Goal: Navigation & Orientation: Find specific page/section

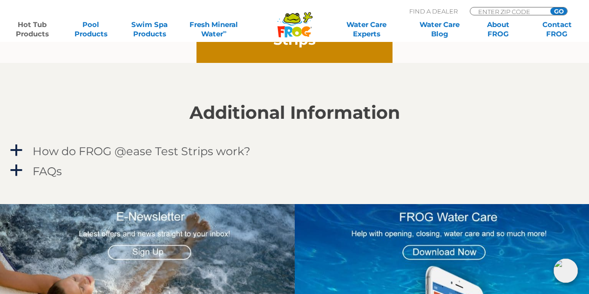
scroll to position [792, 0]
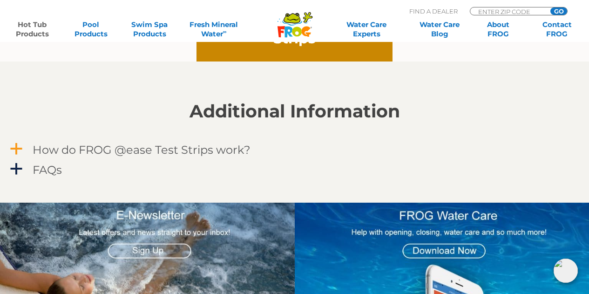
click at [205, 152] on h4 "How do FROG @ease Test Strips work?" at bounding box center [142, 149] width 218 height 13
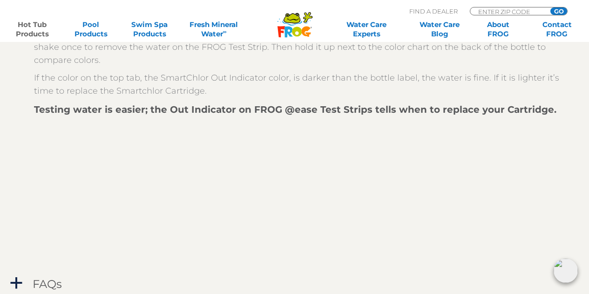
scroll to position [931, 0]
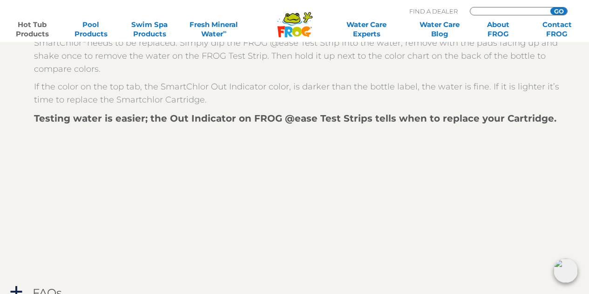
click at [486, 8] on input "Zip Code Form" at bounding box center [508, 11] width 63 height 8
type input "47112"
click at [560, 10] on input "GO" at bounding box center [559, 10] width 17 height 7
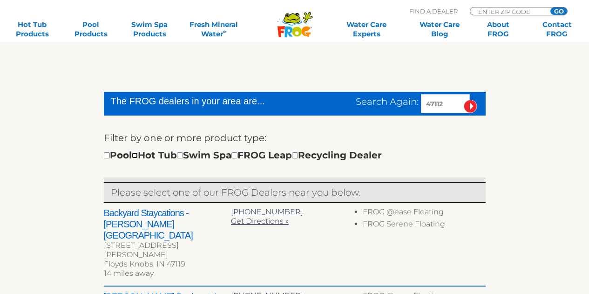
click at [138, 155] on input "checkbox" at bounding box center [135, 155] width 6 height 6
checkbox input "true"
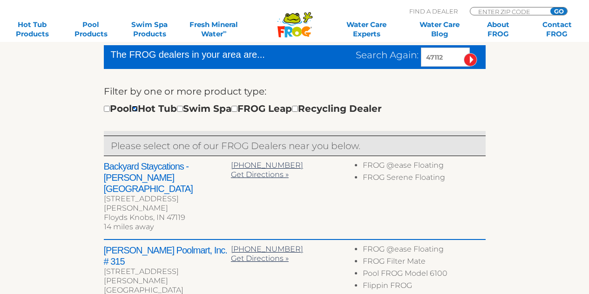
scroll to position [326, 0]
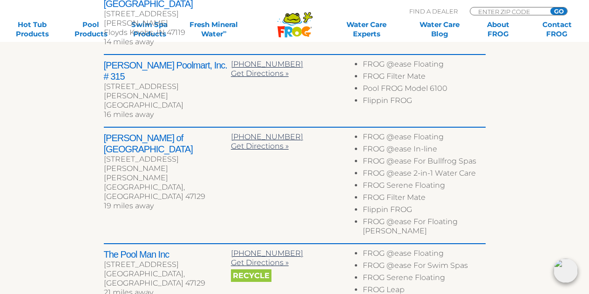
scroll to position [371, 0]
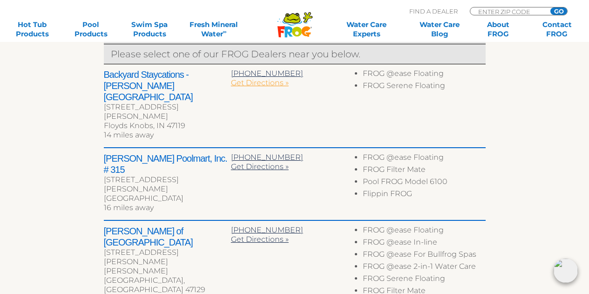
click at [276, 81] on span "Get Directions »" at bounding box center [260, 82] width 58 height 9
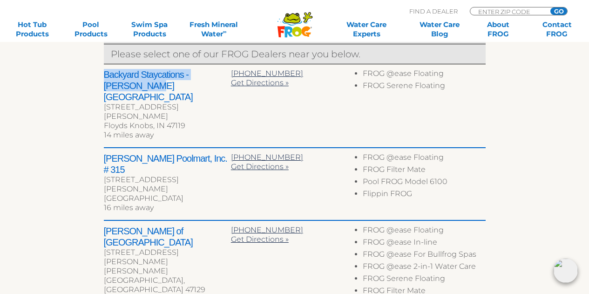
drag, startPoint x: 102, startPoint y: 73, endPoint x: 190, endPoint y: 82, distance: 88.6
click at [190, 82] on div "To navigate the map with touch gestures double-tap and hold your finger on the …" at bounding box center [294, 186] width 573 height 675
